Goal: Task Accomplishment & Management: Use online tool/utility

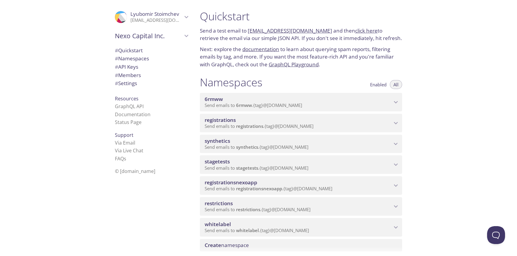
click at [235, 129] on span "Send emails to registrations . {tag} @[DOMAIN_NAME]" at bounding box center [259, 126] width 109 height 6
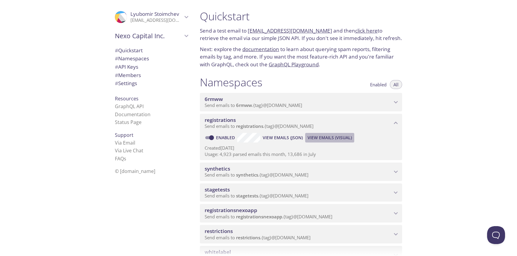
click at [336, 137] on span "View Emails (Visual)" at bounding box center [330, 137] width 44 height 7
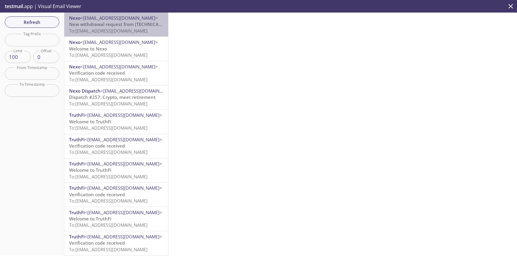
click at [119, 18] on span "<[EMAIL_ADDRESS][DOMAIN_NAME]>" at bounding box center [118, 18] width 77 height 6
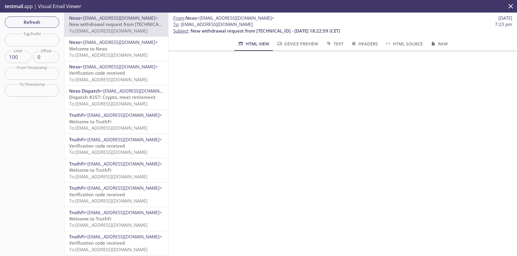
scroll to position [99, 0]
